Goal: Communication & Community: Answer question/provide support

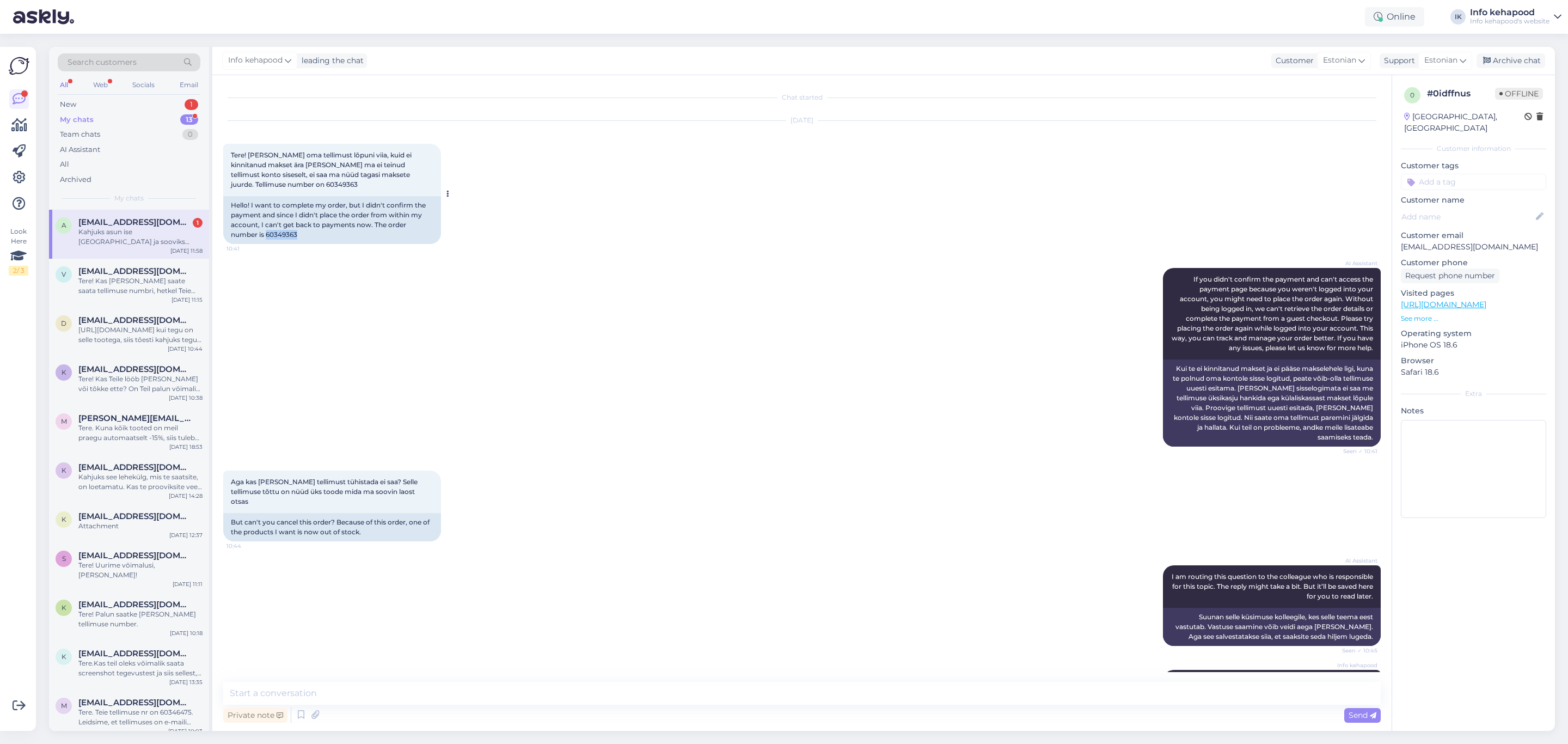
drag, startPoint x: 267, startPoint y: 236, endPoint x: 322, endPoint y: 232, distance: 55.1
click at [322, 232] on div "Hello! I want to complete my order, but I didn't confirm the payment and since …" at bounding box center [332, 220] width 218 height 48
copy div "60349363"
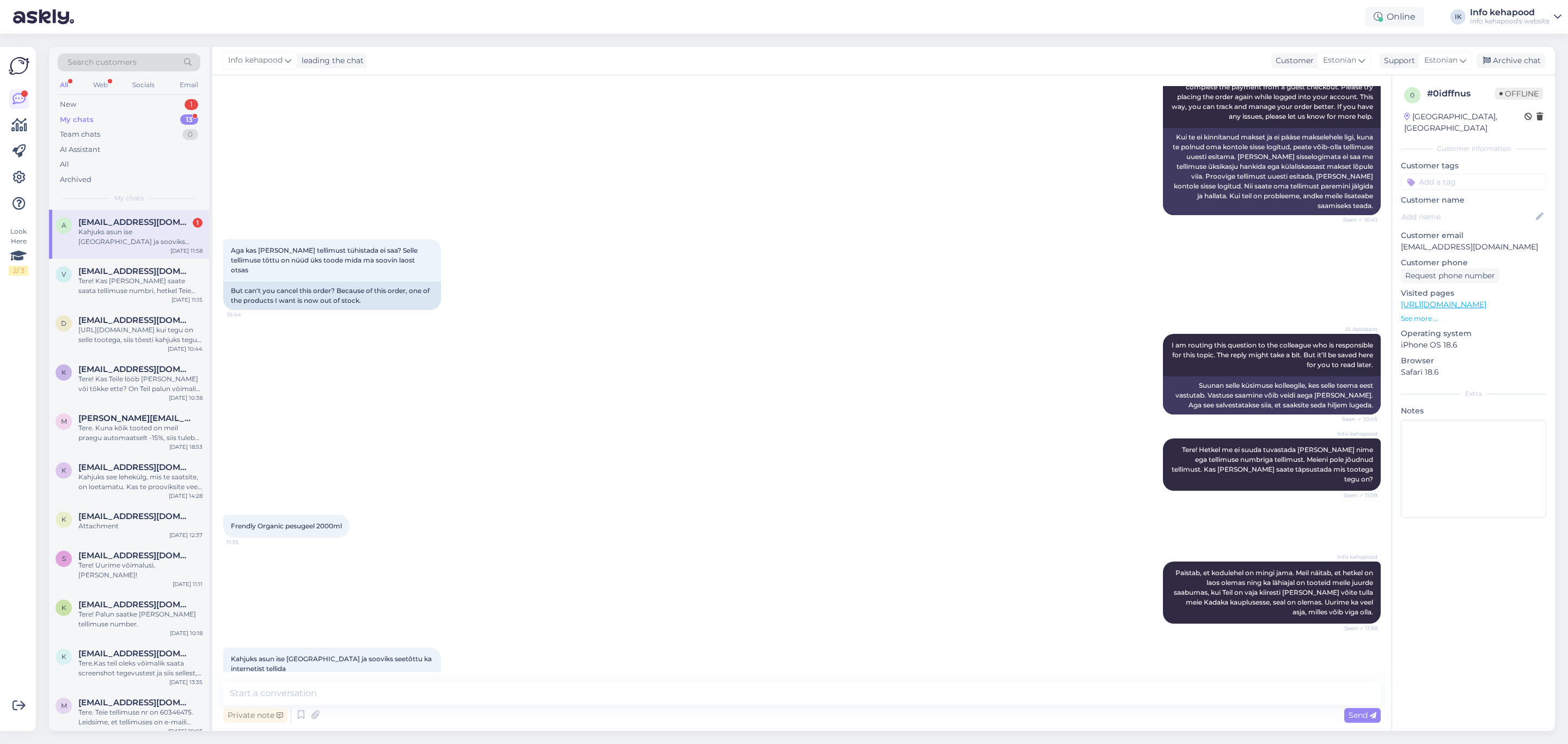
click at [1446, 300] on link "[URL][DOMAIN_NAME]" at bounding box center [1444, 305] width 86 height 10
click at [364, 687] on textarea at bounding box center [802, 693] width 1158 height 23
type textarea "Uurisin ja Lõunakeskuses on 1 olemas. Saate sealt vaadata. :)"
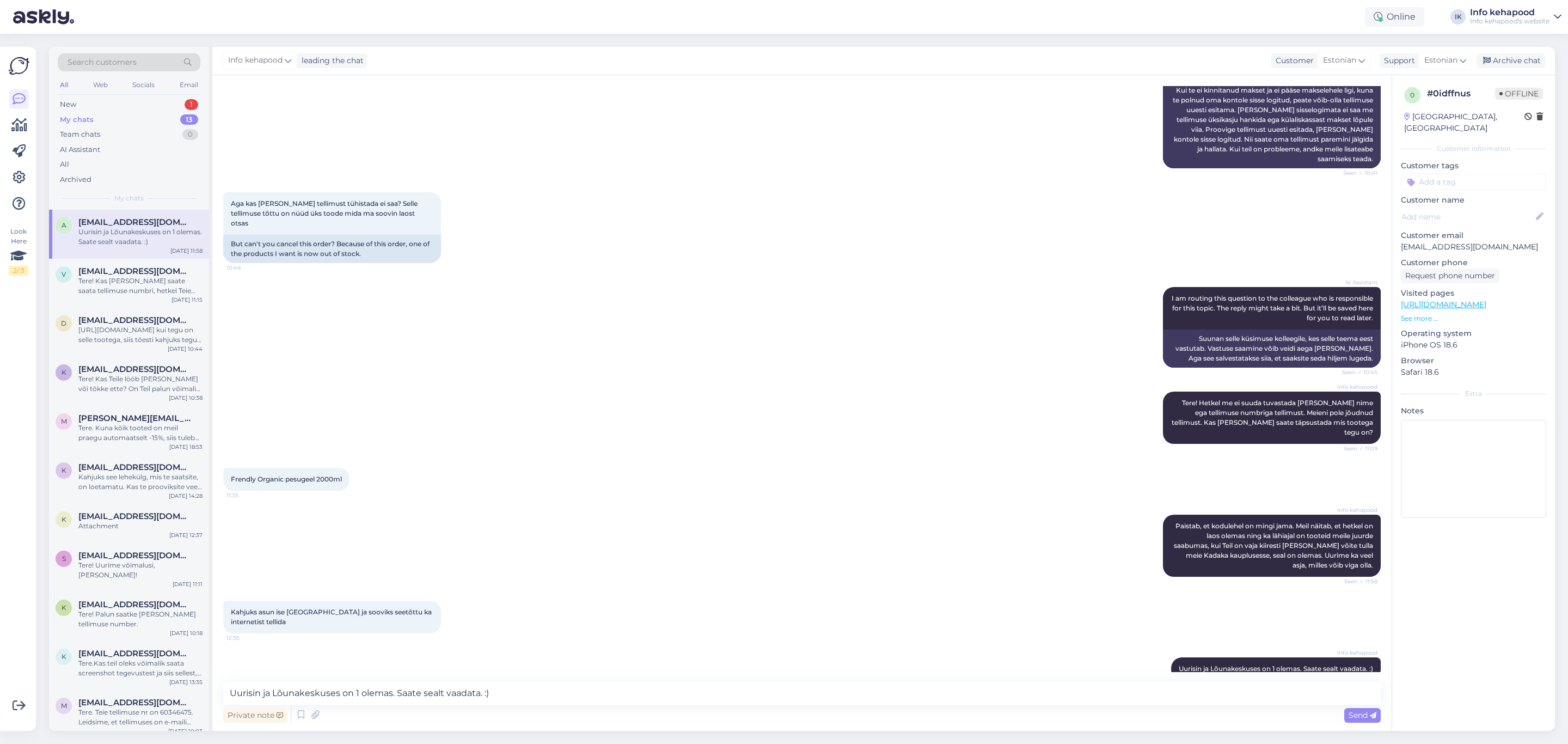
click at [160, 91] on div "All Web Socials Email" at bounding box center [129, 86] width 142 height 17
click at [156, 97] on div "New 1" at bounding box center [129, 104] width 142 height 15
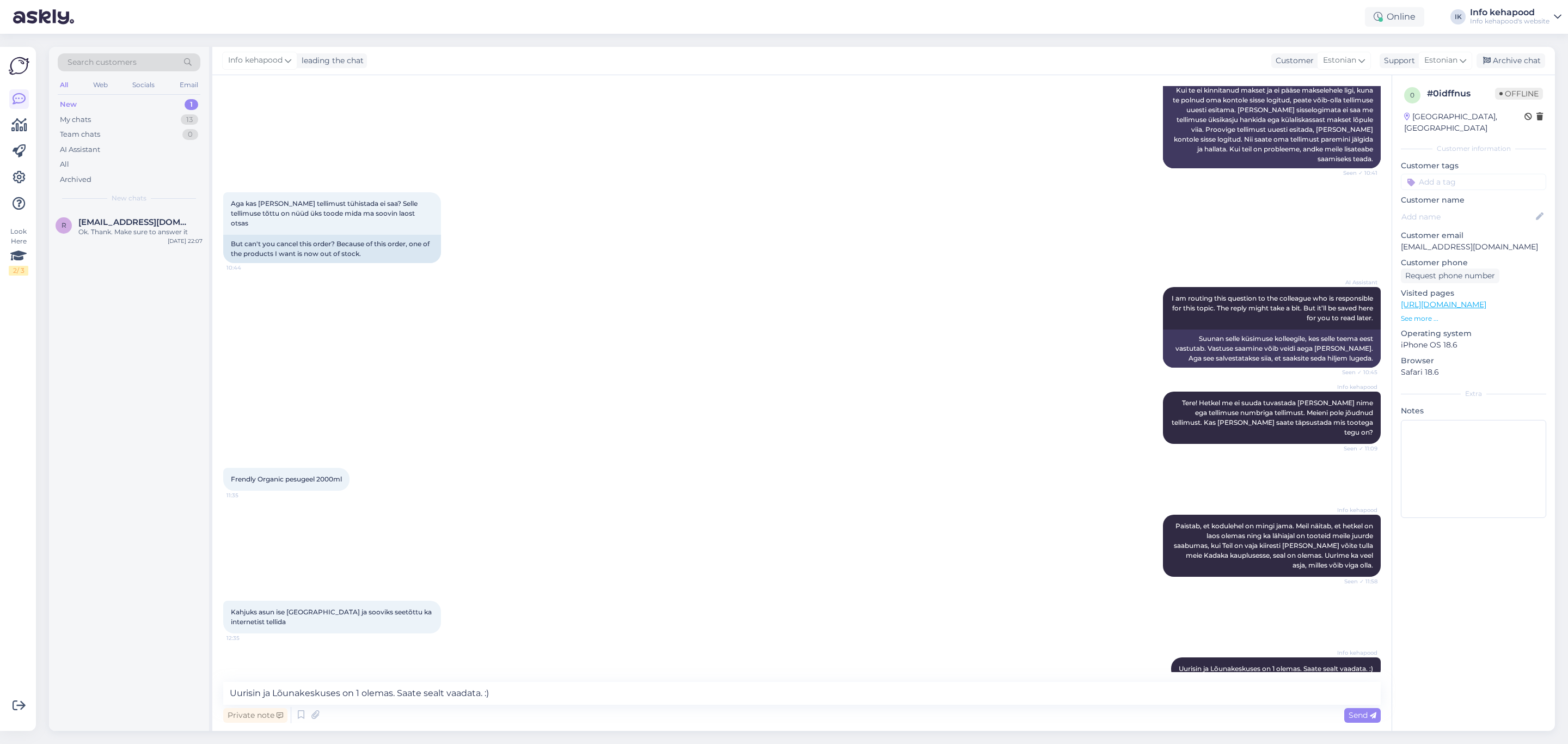
click at [155, 99] on div "New 1" at bounding box center [129, 104] width 142 height 15
click at [81, 114] on div "My chats" at bounding box center [76, 119] width 31 height 11
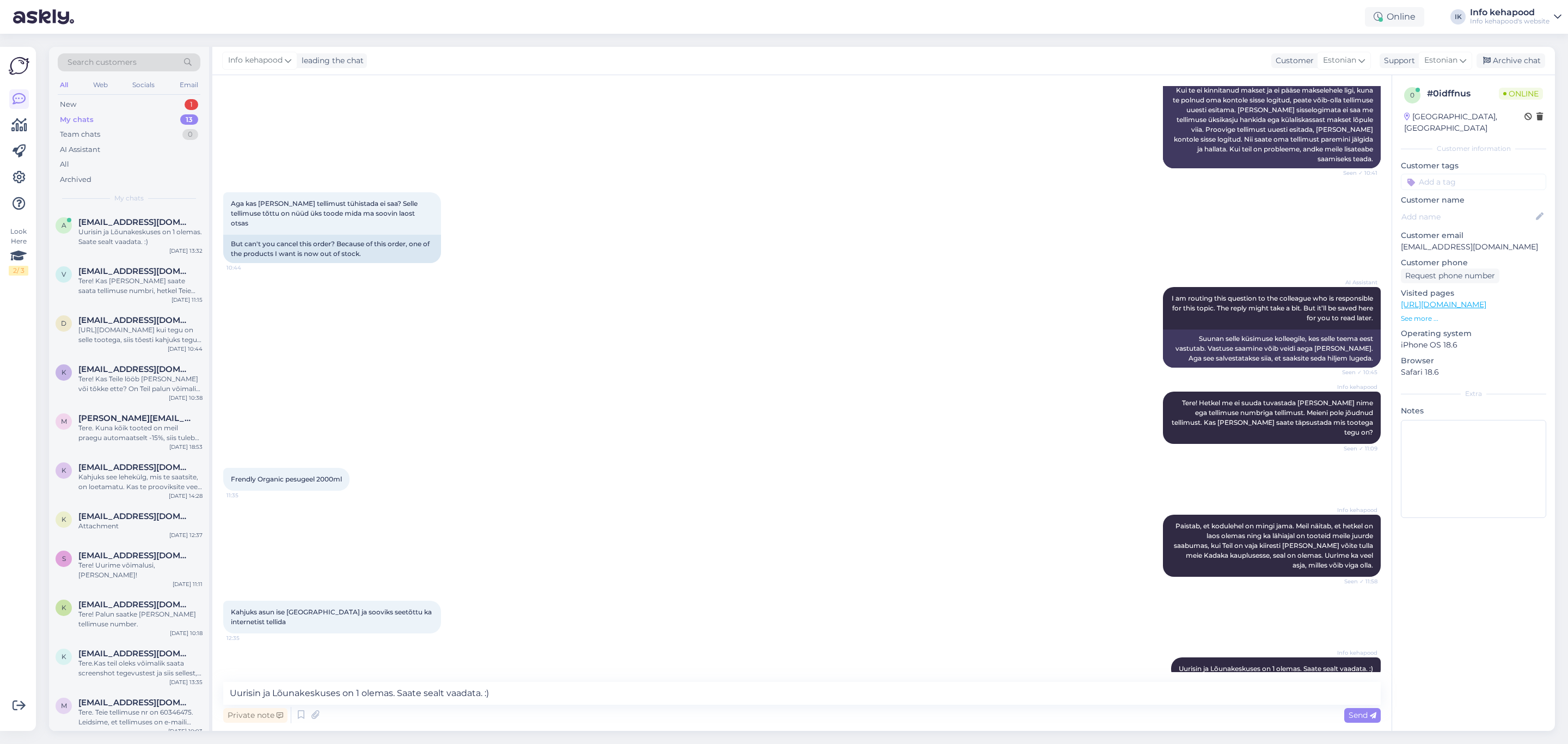
click at [82, 114] on div "My chats" at bounding box center [77, 119] width 34 height 11
click at [110, 247] on div "a [EMAIL_ADDRESS][DOMAIN_NAME] Uurisin ja Lõunakeskuses on 1 olemas. Saate seal…" at bounding box center [129, 234] width 160 height 49
drag, startPoint x: 230, startPoint y: 459, endPoint x: 360, endPoint y: 457, distance: 130.0
click at [350, 468] on div "Frendly Organic pesugeel 2000ml 11:35" at bounding box center [287, 479] width 126 height 23
copy div "Frendly Organic pesugeel 2000ml 11:35"
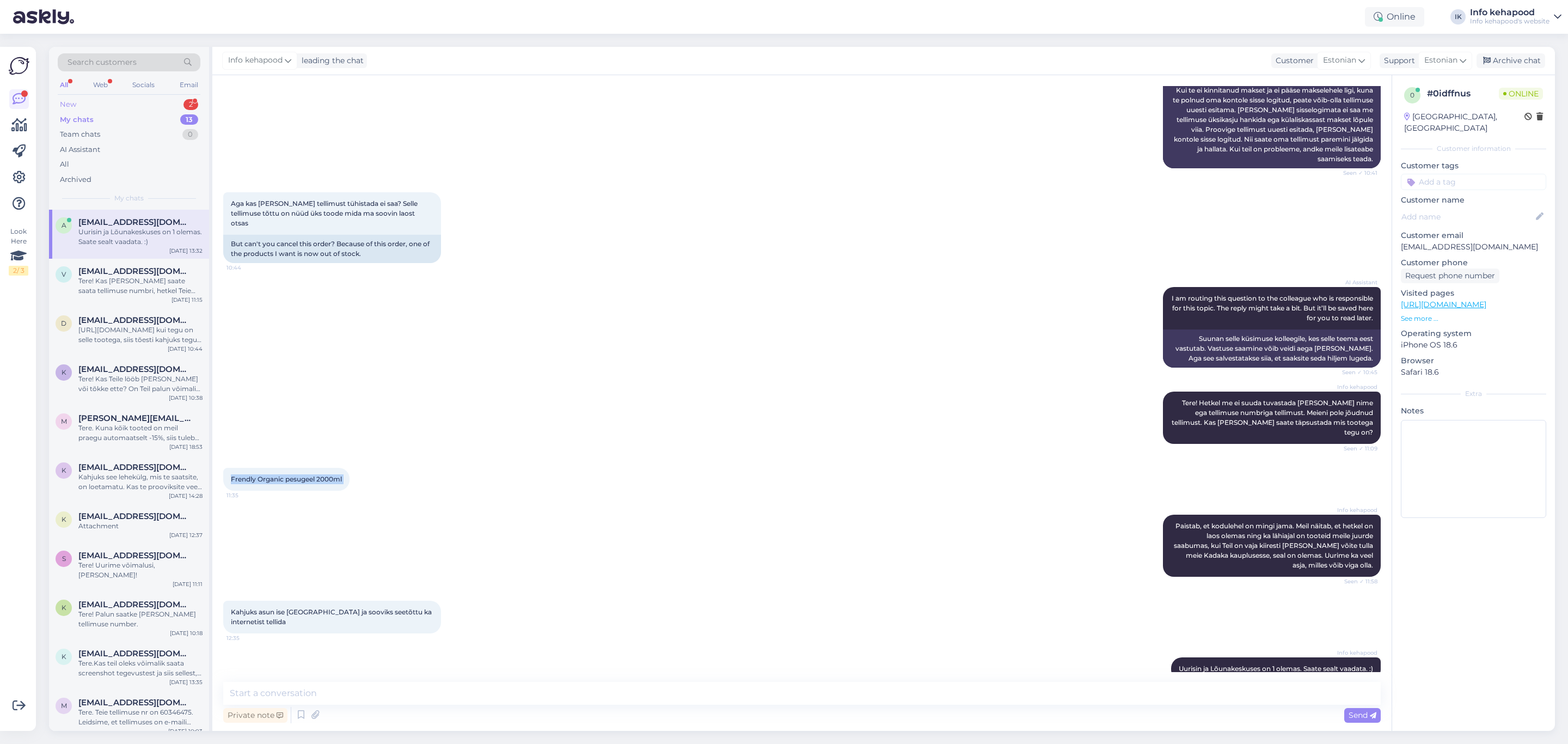
click at [146, 101] on div "New 2" at bounding box center [129, 104] width 142 height 15
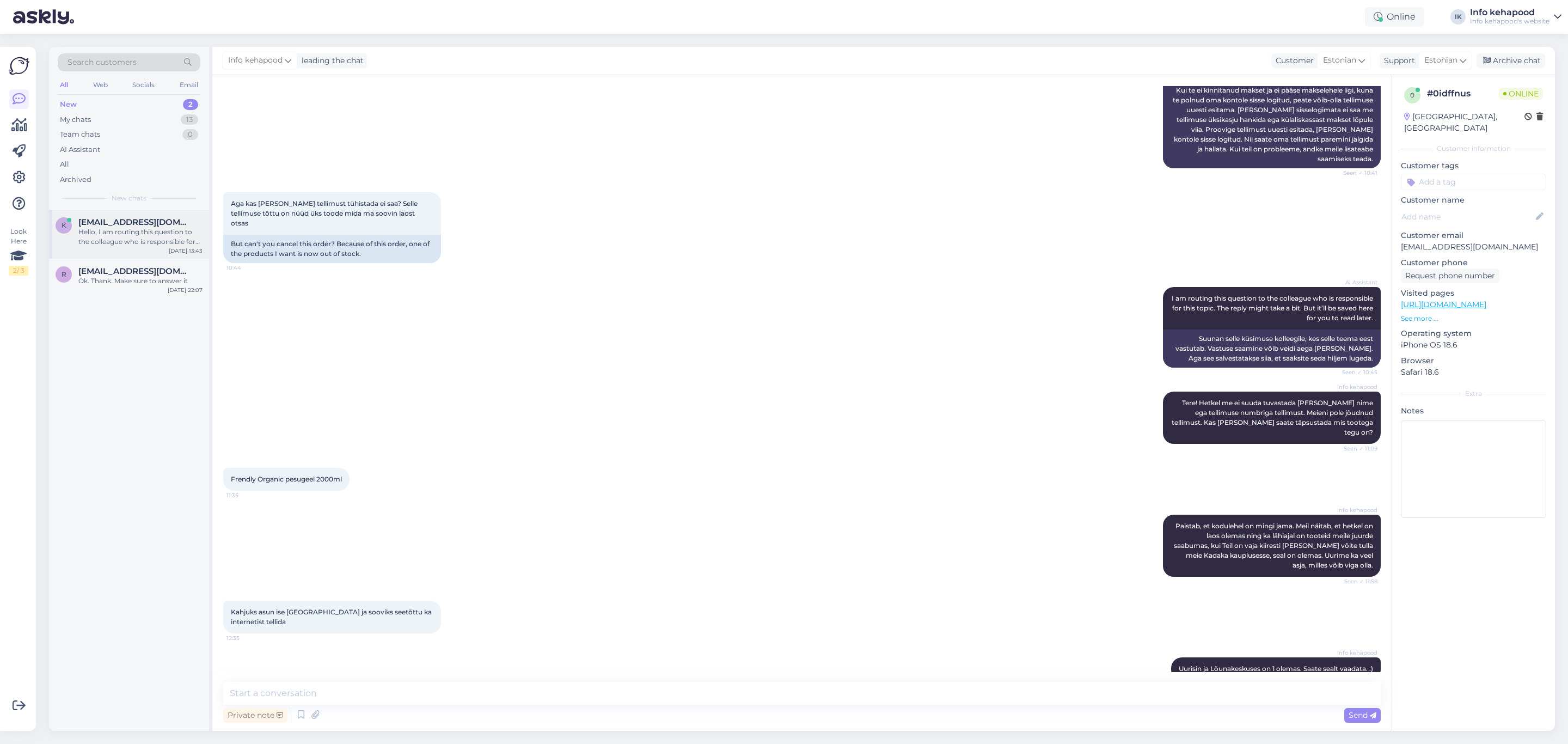
click at [157, 244] on div "Hello, I am routing this question to the colleague who is responsible for this …" at bounding box center [141, 237] width 124 height 19
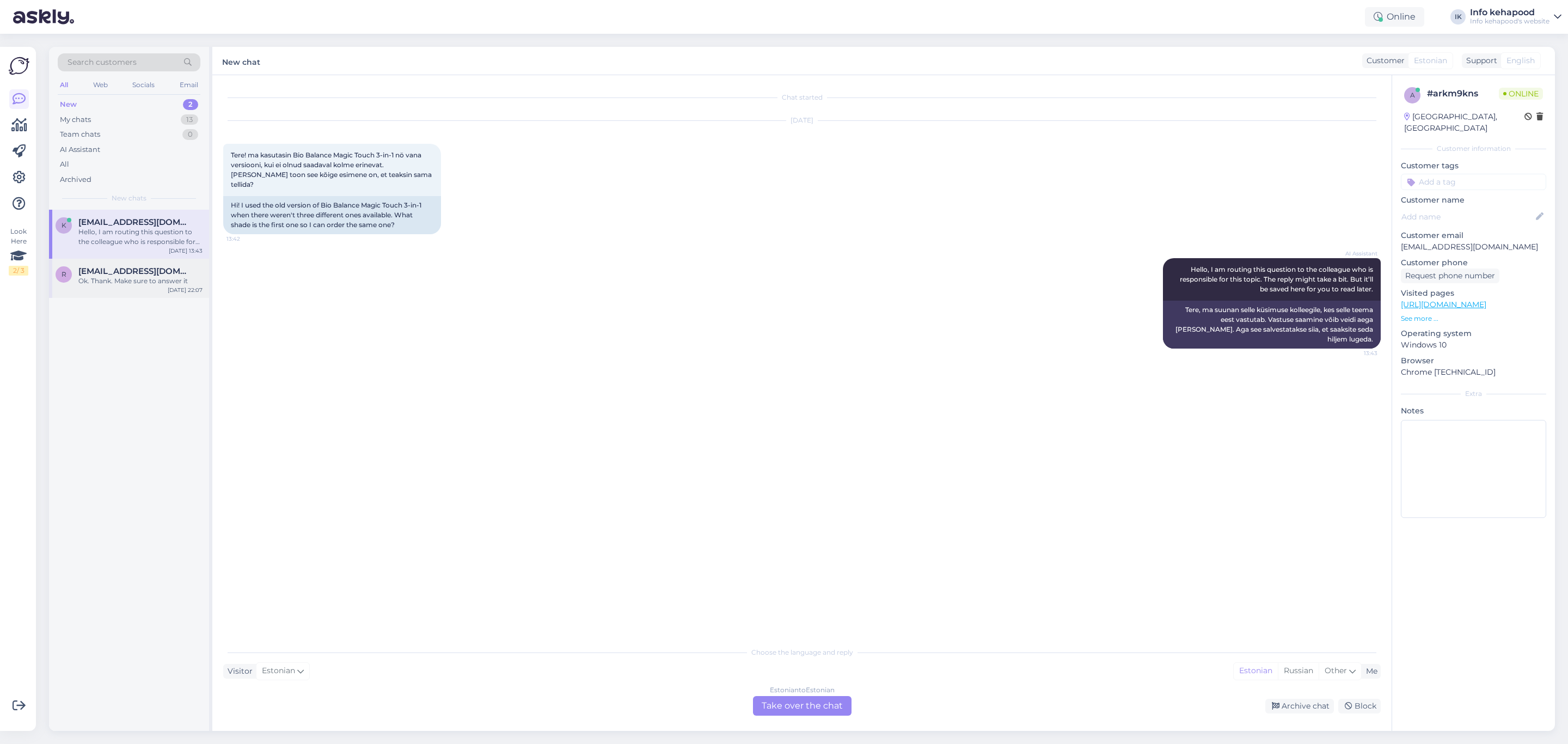
click at [136, 276] on div "Ok. Thank. Make sure to answer it" at bounding box center [141, 281] width 124 height 10
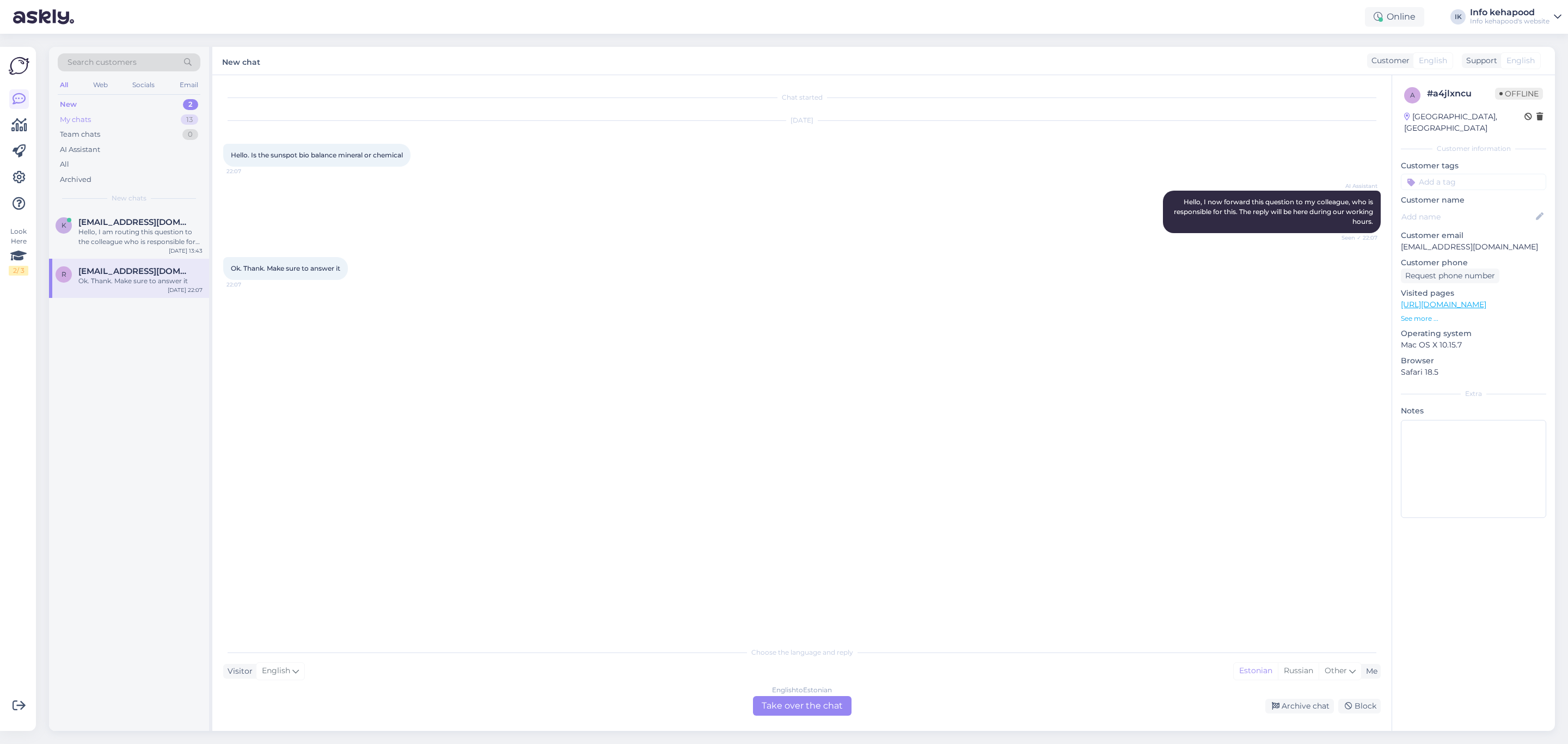
click at [129, 112] on div "My chats 13" at bounding box center [129, 120] width 142 height 15
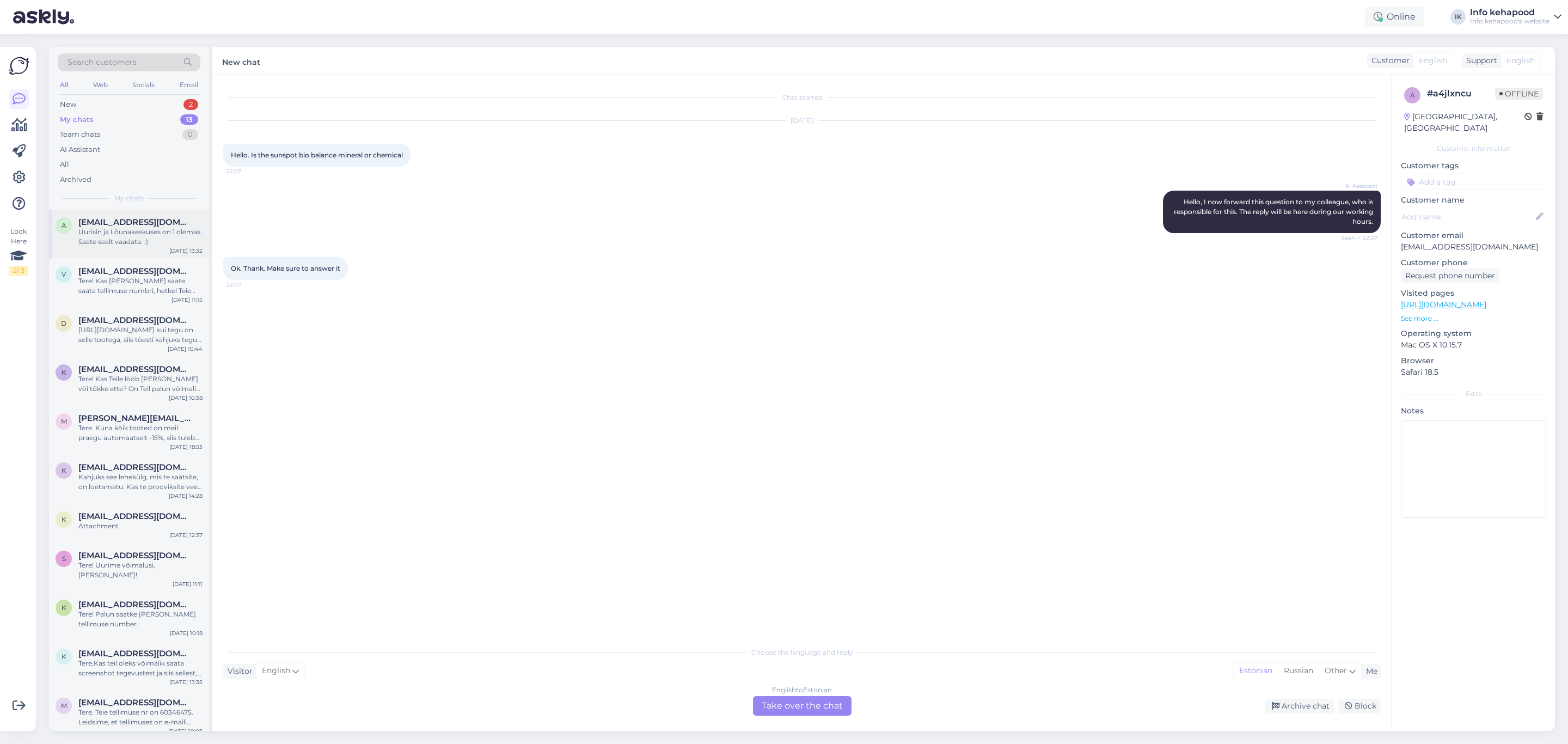
click at [128, 239] on div "Uurisin ja Lõunakeskuses on 1 olemas. Saate sealt vaadata. :)" at bounding box center [141, 237] width 124 height 19
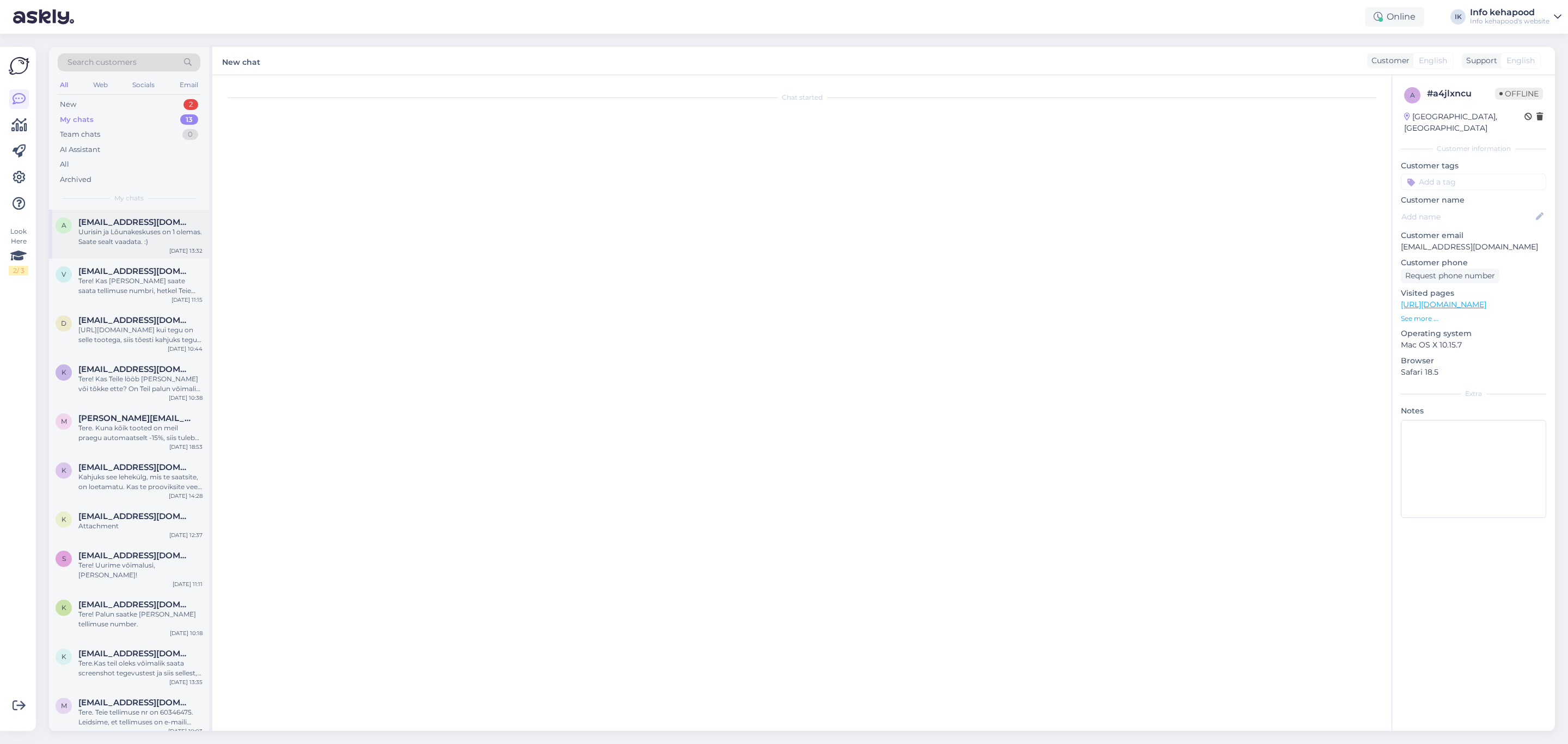
scroll to position [279, 0]
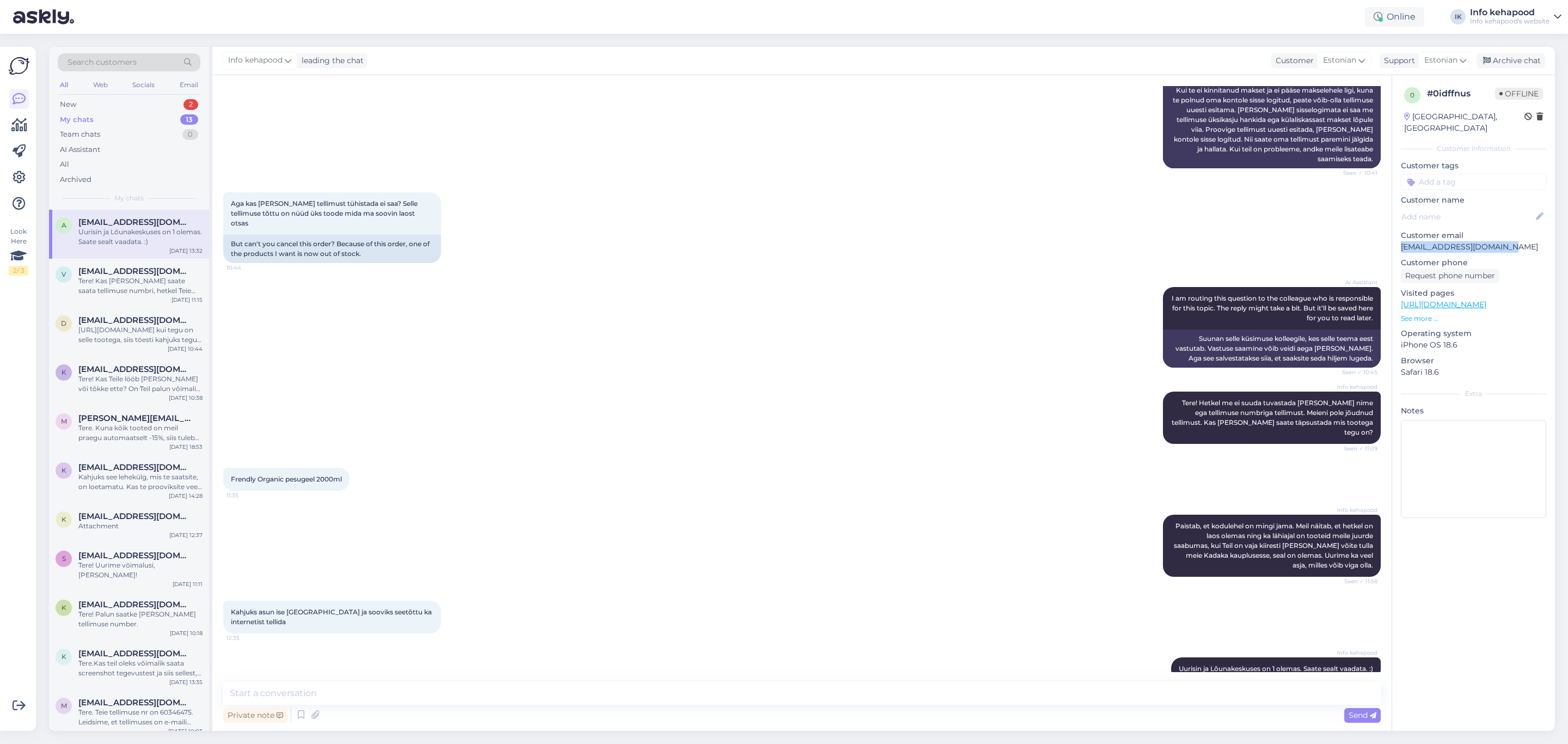
drag, startPoint x: 1402, startPoint y: 237, endPoint x: 1521, endPoint y: 234, distance: 119.0
click at [1521, 241] on p "[EMAIL_ADDRESS][DOMAIN_NAME]" at bounding box center [1474, 247] width 145 height 11
copy p "[EMAIL_ADDRESS][DOMAIN_NAME]"
